Goal: Information Seeking & Learning: Learn about a topic

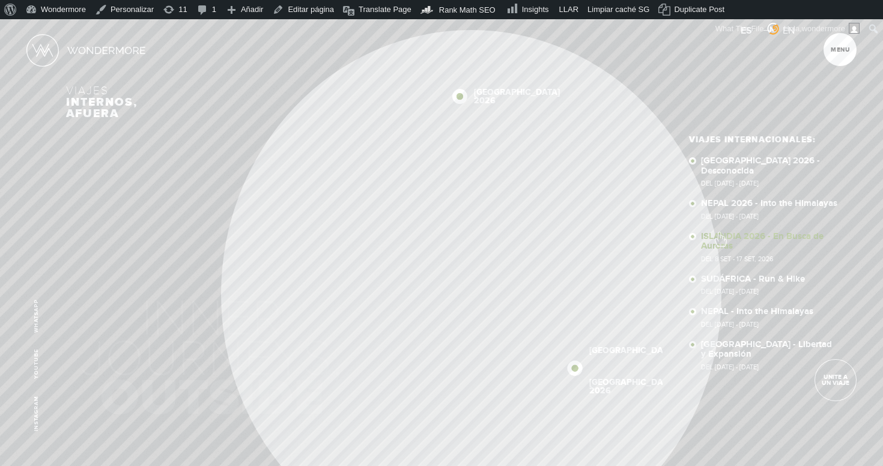
click at [720, 233] on link "ISLANDIA 2026 - En Busca de Auroras Del 8 SET - 17 SET, 2026" at bounding box center [770, 247] width 138 height 31
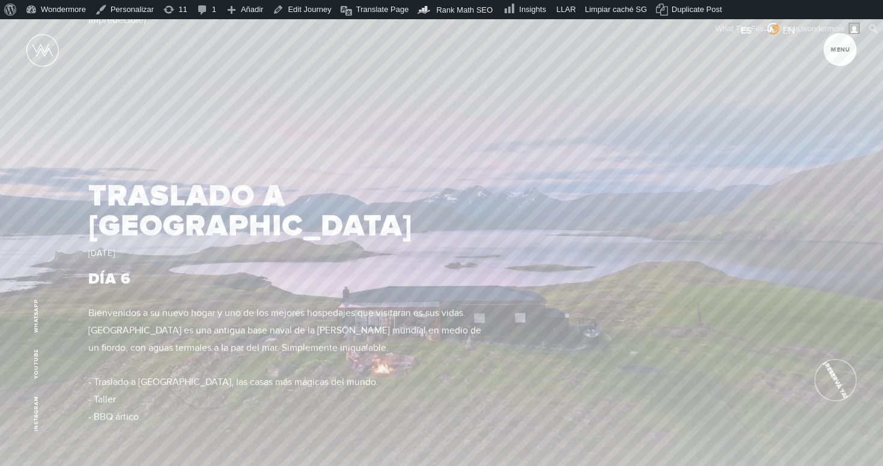
scroll to position [3612, 0]
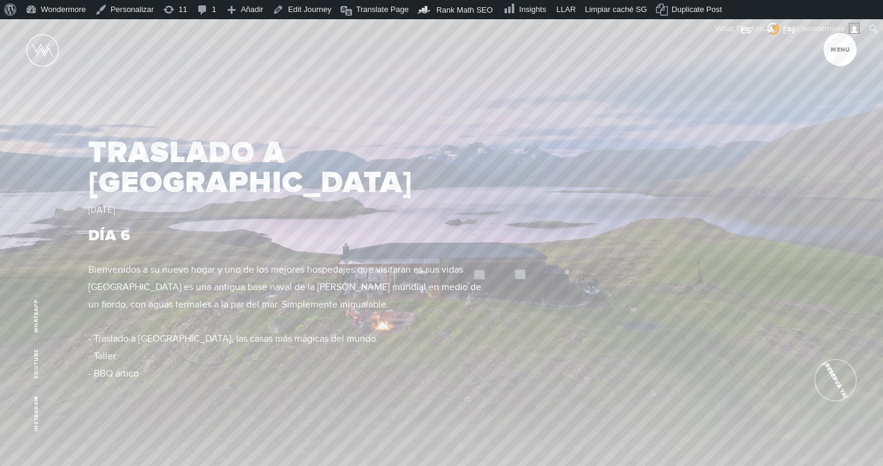
click at [474, 261] on p "Bienvenidos a su nuevo hogar y uno de los mejores hospedajes que visitaran es s…" at bounding box center [287, 330] width 398 height 138
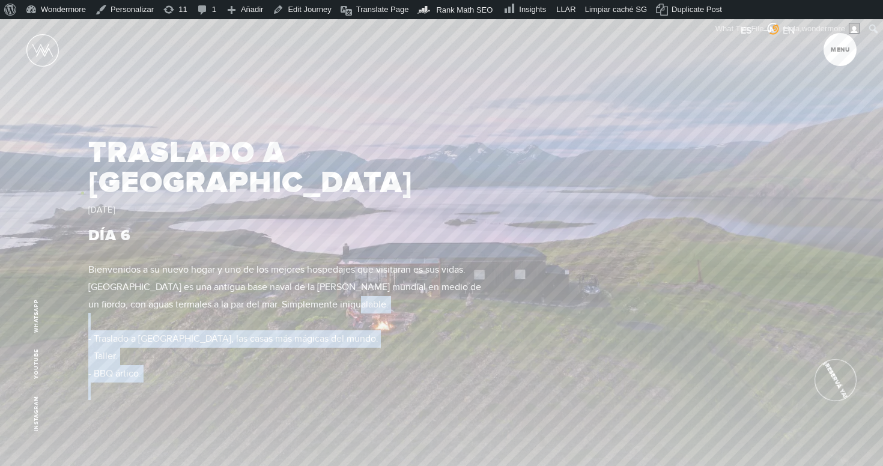
drag, startPoint x: 479, startPoint y: 234, endPoint x: 82, endPoint y: 193, distance: 398.7
click at [82, 193] on div "TRASLADO A [GEOGRAPHIC_DATA] [DATE] DÍA 6 Bienvenidos a su nuevo hogar y uno de…" at bounding box center [441, 274] width 883 height 466
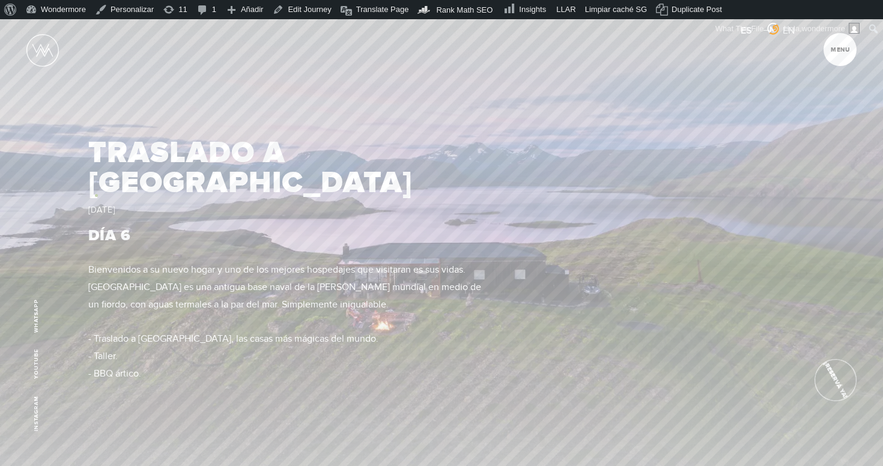
click at [140, 261] on p "Bienvenidos a su nuevo hogar y uno de los mejores hospedajes que visitaran es s…" at bounding box center [287, 330] width 398 height 138
drag, startPoint x: 166, startPoint y: 308, endPoint x: 64, endPoint y: 173, distance: 169.1
click at [64, 173] on div "TRASLADO A [GEOGRAPHIC_DATA] [DATE] DÍA 6 Bienvenidos a su nuevo hogar y uno de…" at bounding box center [441, 274] width 883 height 466
drag, startPoint x: 87, startPoint y: 196, endPoint x: 134, endPoint y: 261, distance: 80.4
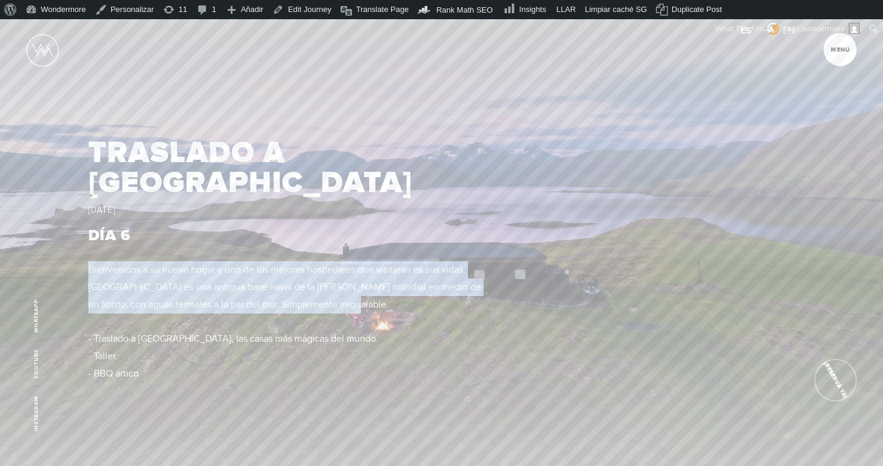
drag, startPoint x: 477, startPoint y: 235, endPoint x: 91, endPoint y: 195, distance: 388.3
click at [91, 261] on p "Bienvenidos a su nuevo hogar y uno de los mejores hospedajes que visitaran es s…" at bounding box center [287, 330] width 398 height 138
copy p "Bienvenidos a su nuevo hogar y uno de los mejores hospedajes que visitaran es s…"
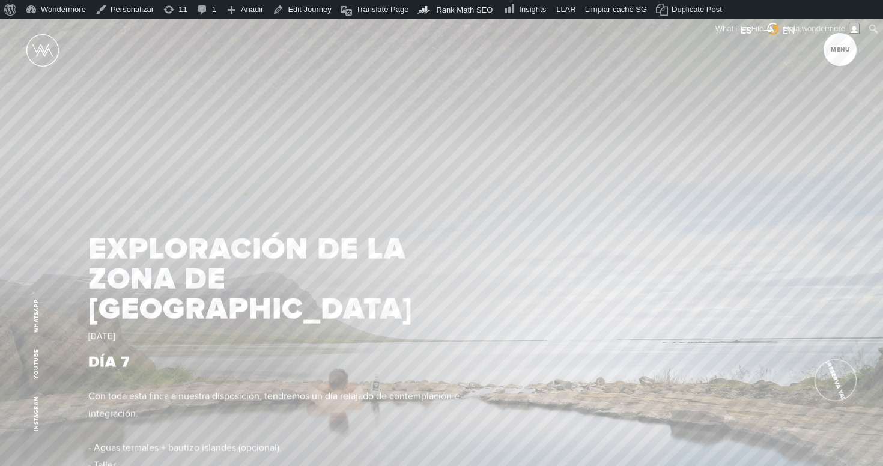
scroll to position [4110, 0]
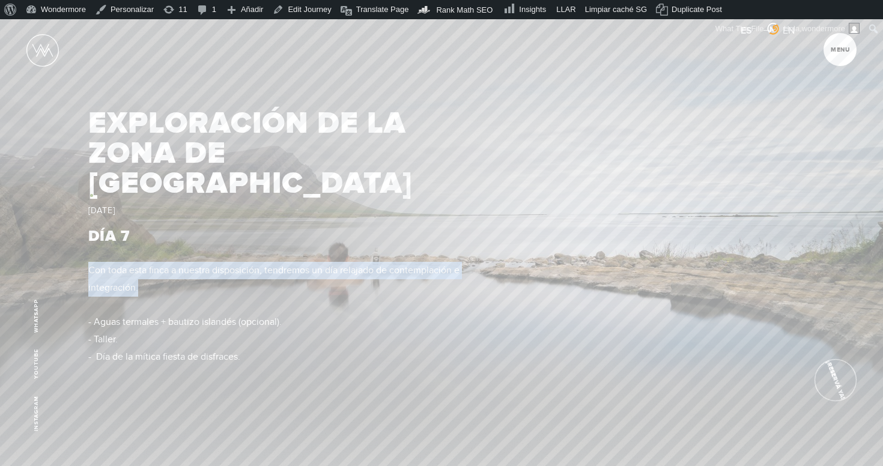
drag, startPoint x: 226, startPoint y: 216, endPoint x: 91, endPoint y: 195, distance: 136.8
click at [91, 262] on p "Con toda esta finca a nuestra disposición, tendremos un día relajado de contemp…" at bounding box center [287, 314] width 398 height 104
copy p "Con toda esta finca a nuestra disposición, tendremos un día relajado de contemp…"
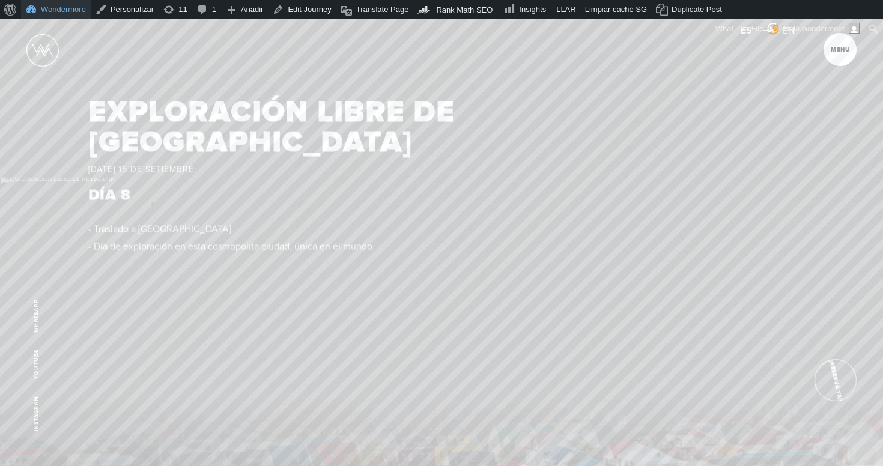
scroll to position [4670, 0]
